Goal: Task Accomplishment & Management: Manage account settings

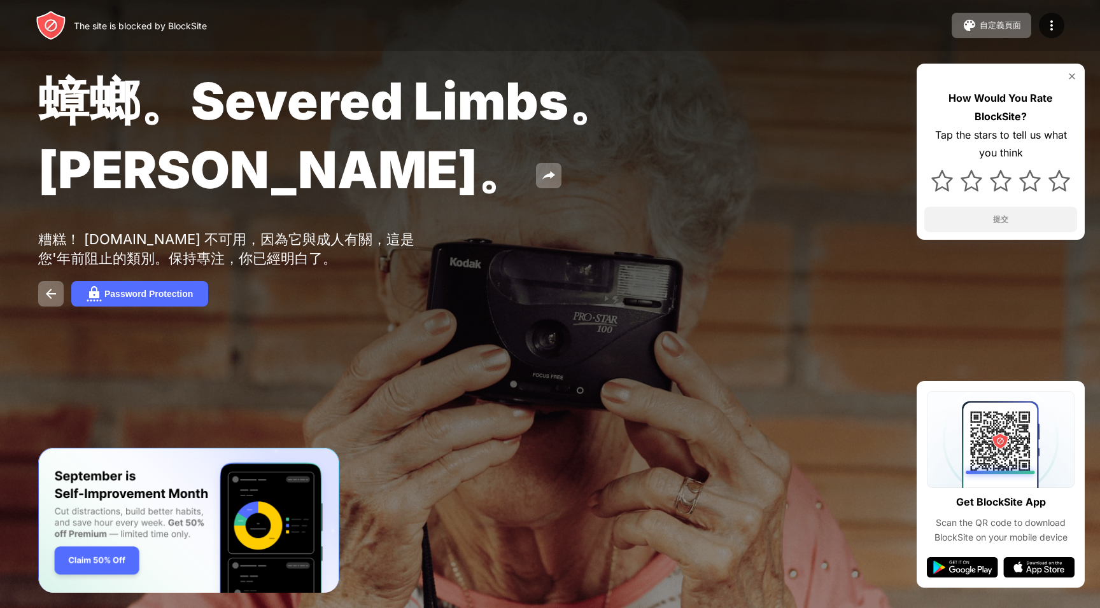
click at [1072, 74] on img at bounding box center [1071, 76] width 10 height 10
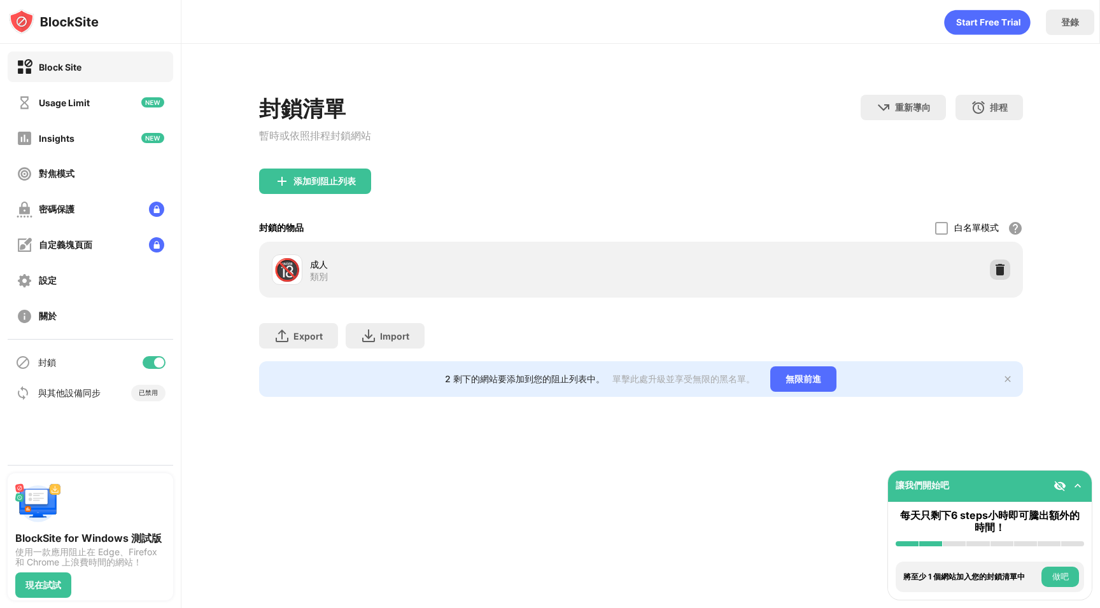
click at [1005, 274] on div at bounding box center [999, 270] width 20 height 20
